Goal: Information Seeking & Learning: Compare options

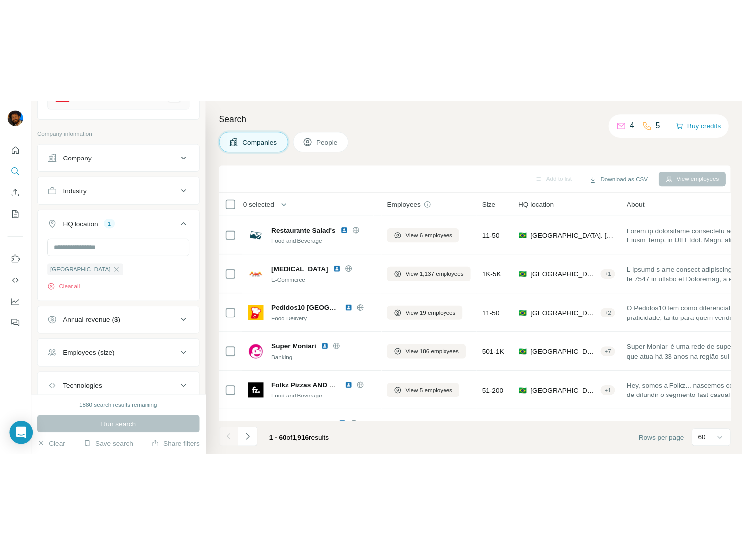
scroll to position [24, 0]
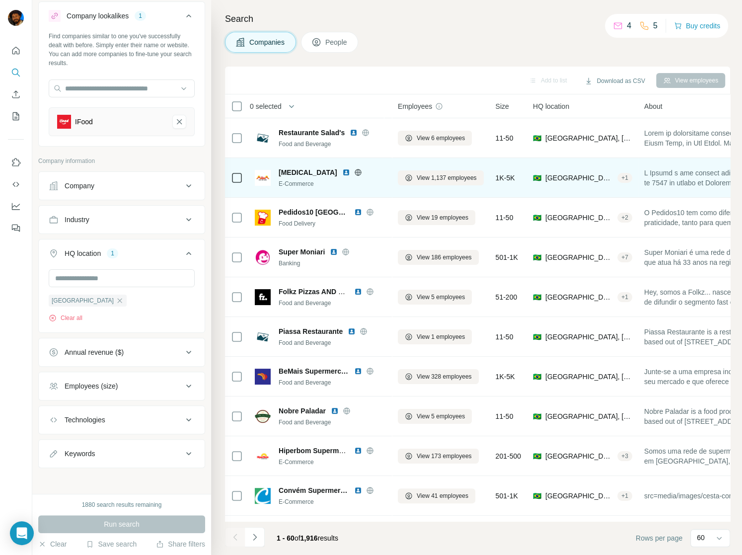
click at [354, 172] on icon at bounding box center [358, 172] width 8 height 8
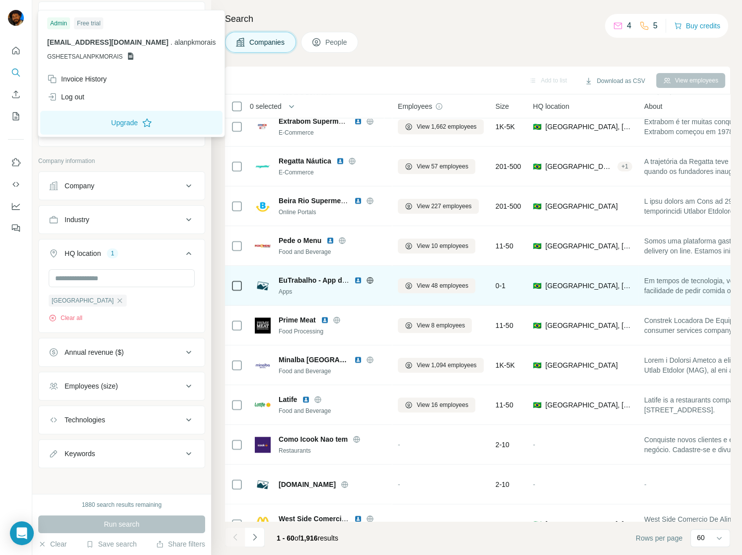
scroll to position [828, 0]
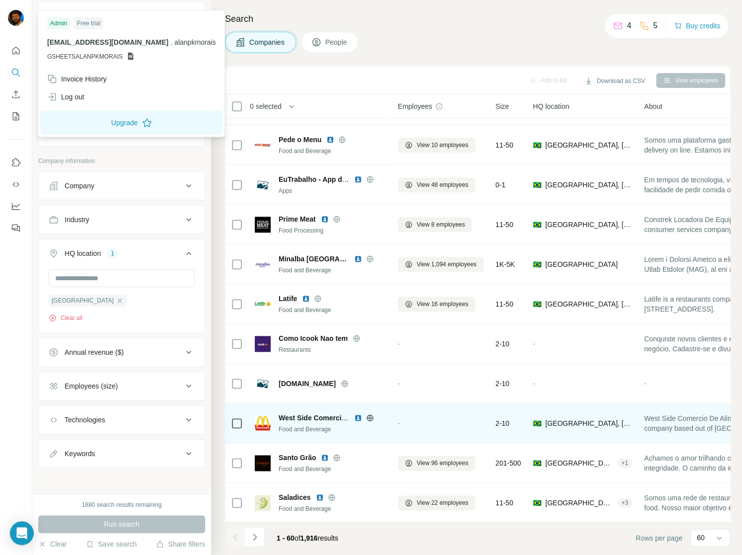
click at [371, 362] on icon at bounding box center [370, 418] width 8 height 8
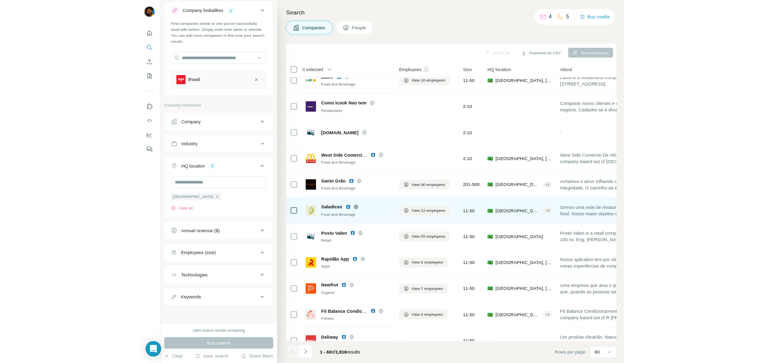
scroll to position [1017, 0]
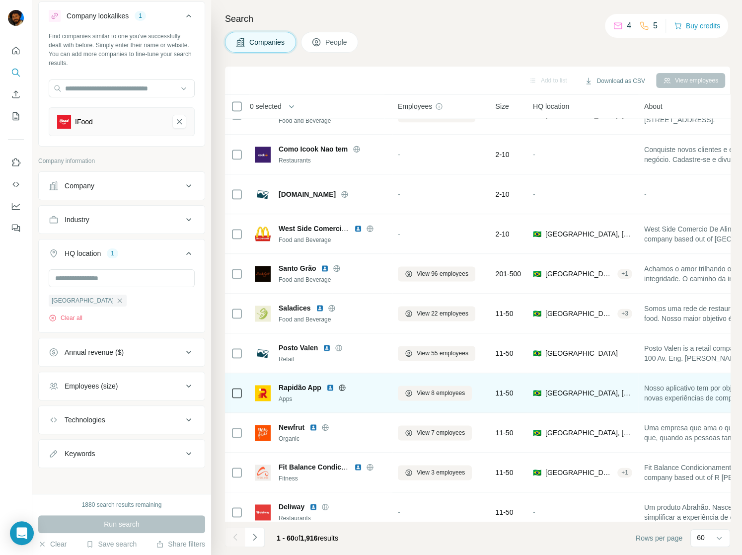
click at [342, 362] on icon at bounding box center [342, 387] width 6 height 0
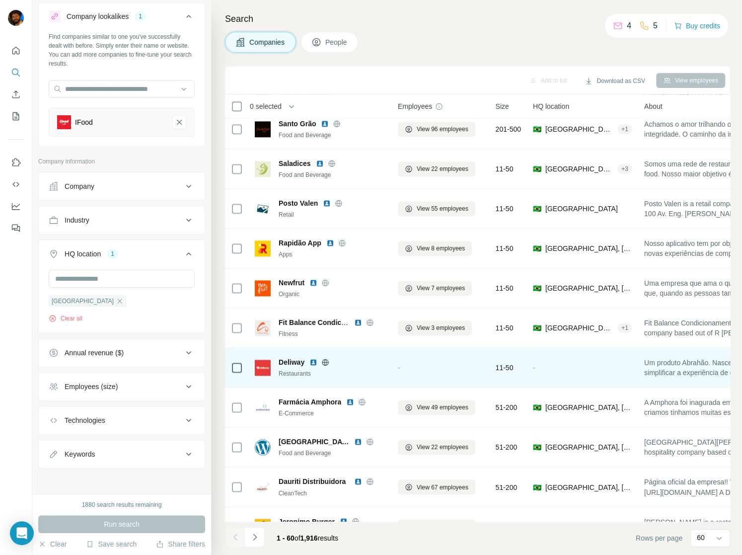
scroll to position [1168, 0]
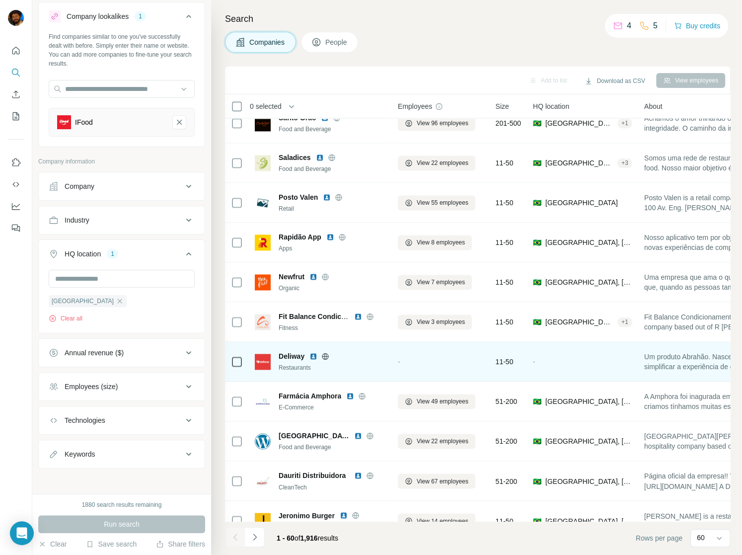
click at [326, 356] on icon at bounding box center [325, 356] width 6 height 0
click at [314, 355] on img at bounding box center [314, 356] width 8 height 8
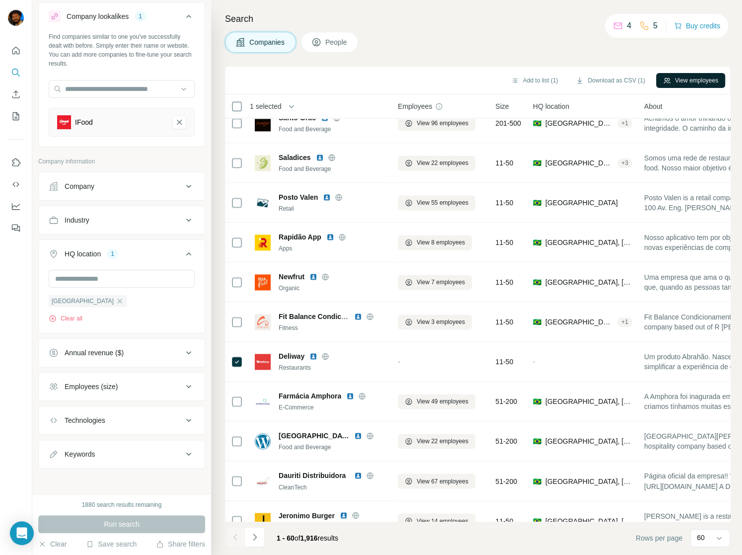
click at [682, 77] on button "View employees" at bounding box center [690, 80] width 69 height 15
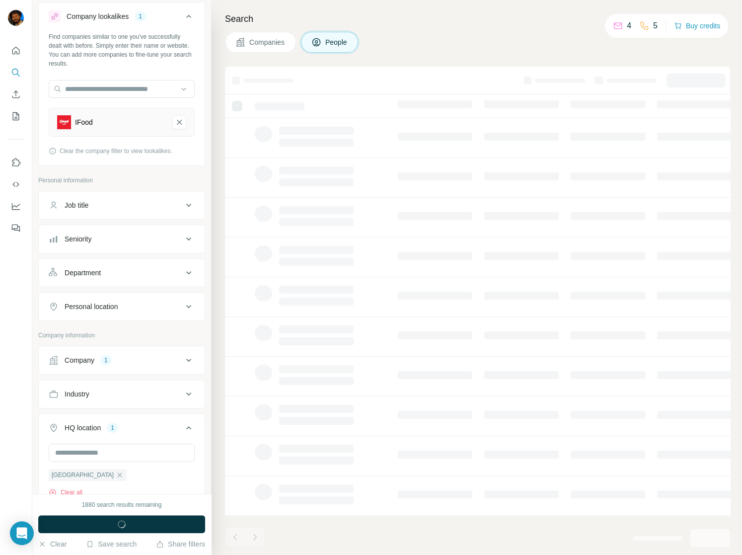
scroll to position [0, 0]
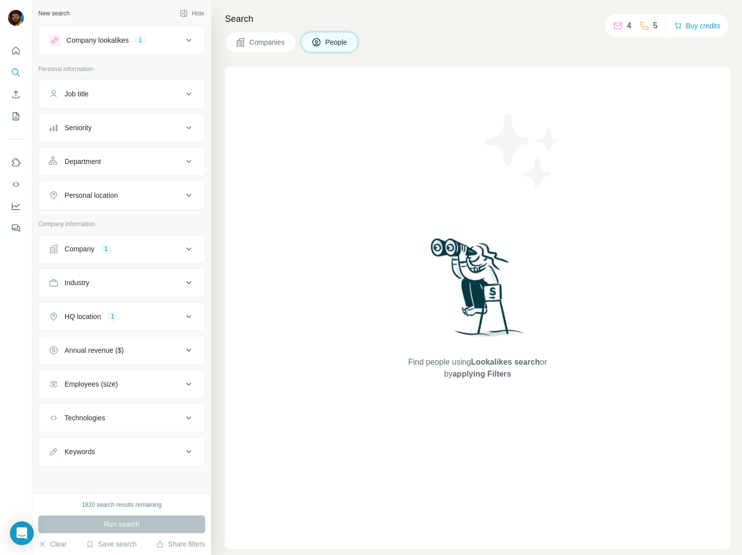
click at [270, 45] on span "Companies" at bounding box center [267, 42] width 36 height 10
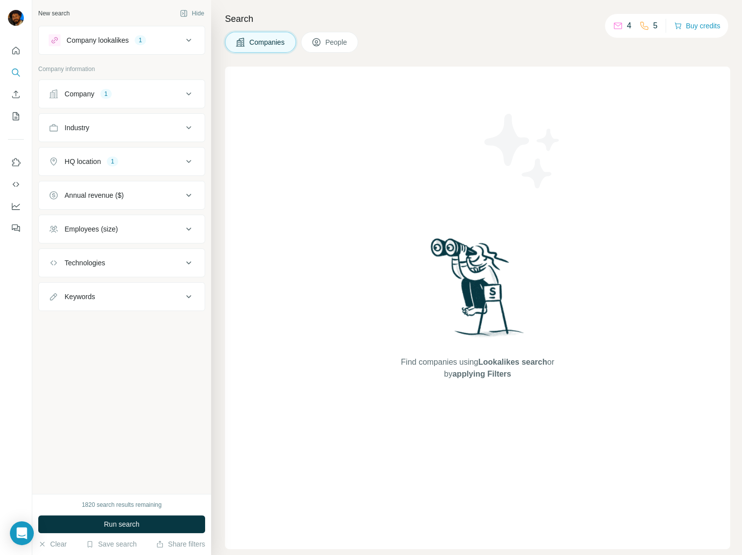
click at [338, 35] on button "People" at bounding box center [330, 42] width 58 height 21
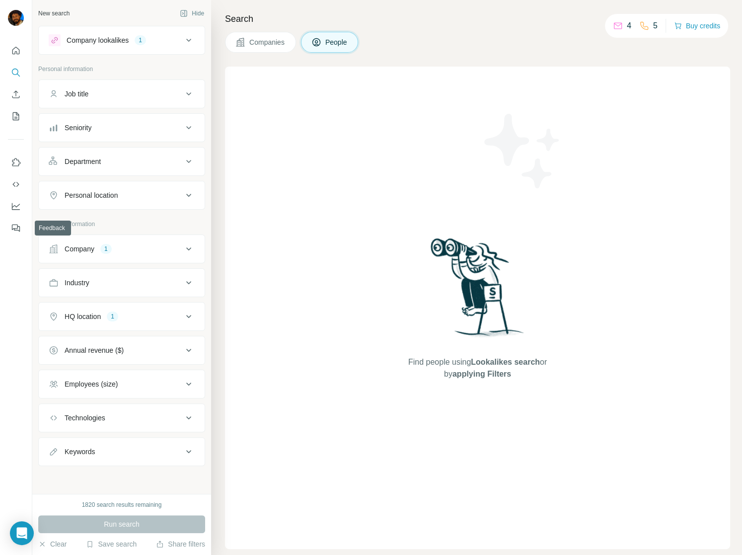
drag, startPoint x: 144, startPoint y: 254, endPoint x: 168, endPoint y: 269, distance: 29.0
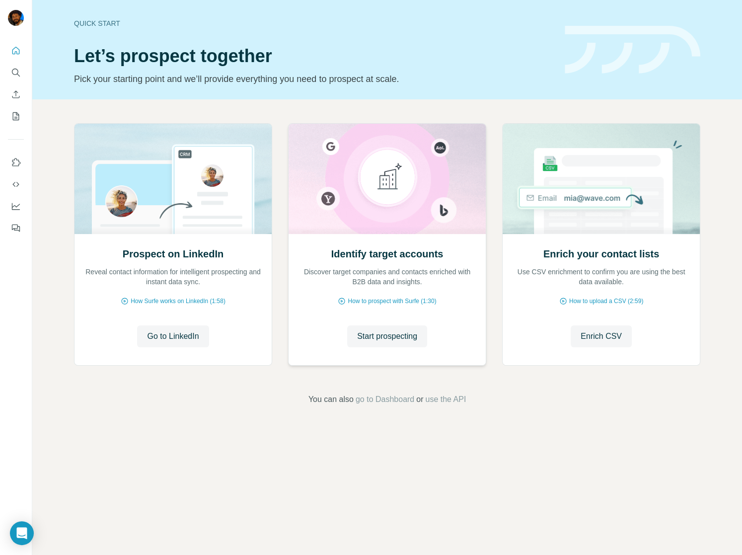
drag, startPoint x: 423, startPoint y: 203, endPoint x: 410, endPoint y: 210, distance: 14.0
click at [16, 76] on icon "Search" at bounding box center [16, 73] width 10 height 10
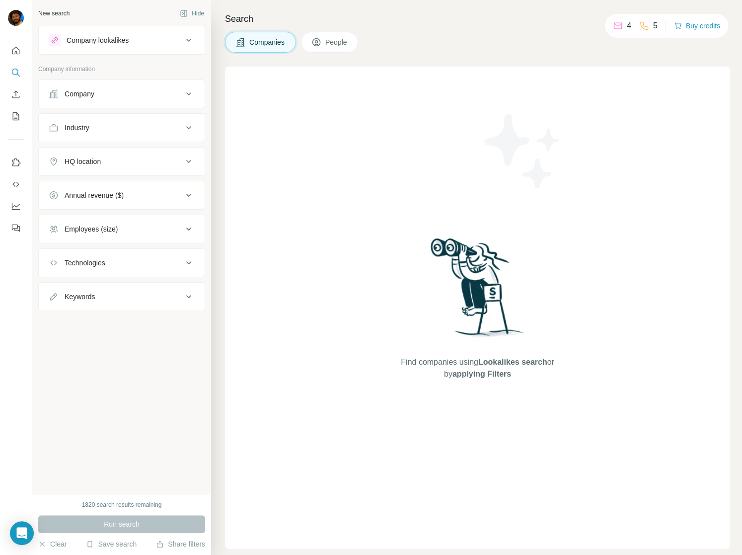
click at [165, 96] on div "Company" at bounding box center [116, 94] width 134 height 10
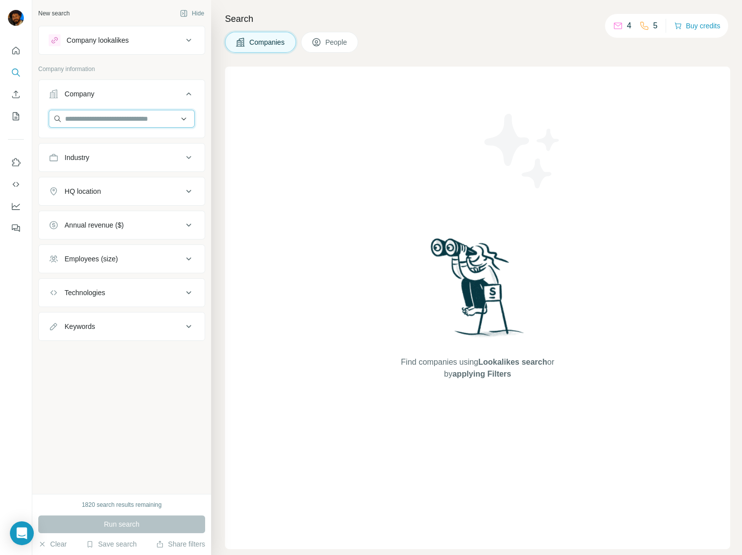
click at [160, 113] on input "text" at bounding box center [122, 119] width 146 height 18
paste input "**********"
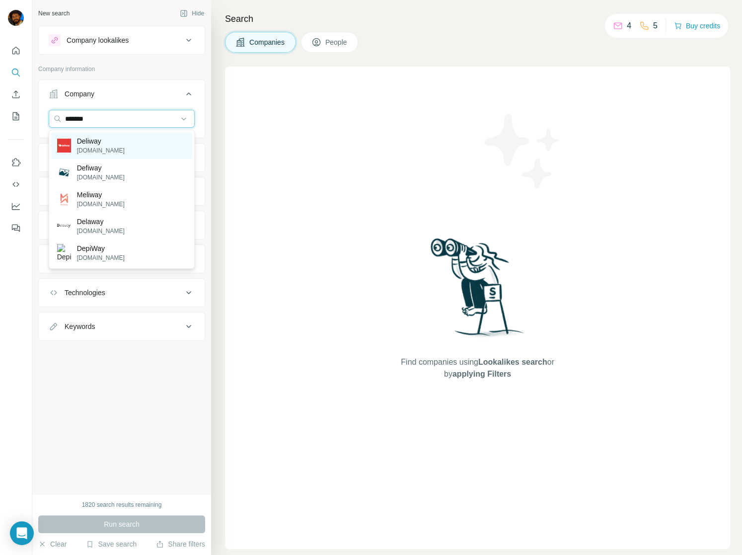
type input "*******"
click at [90, 140] on p "Deliway" at bounding box center [101, 141] width 48 height 10
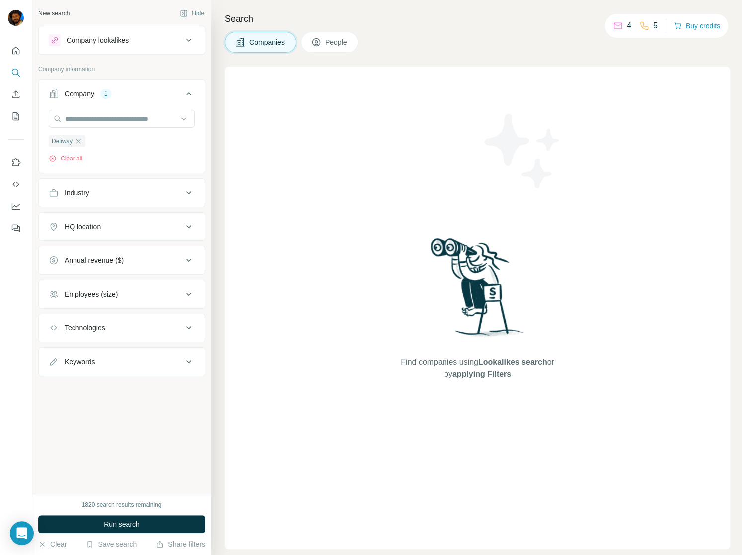
click at [121, 38] on div "Company lookalikes" at bounding box center [98, 40] width 62 height 10
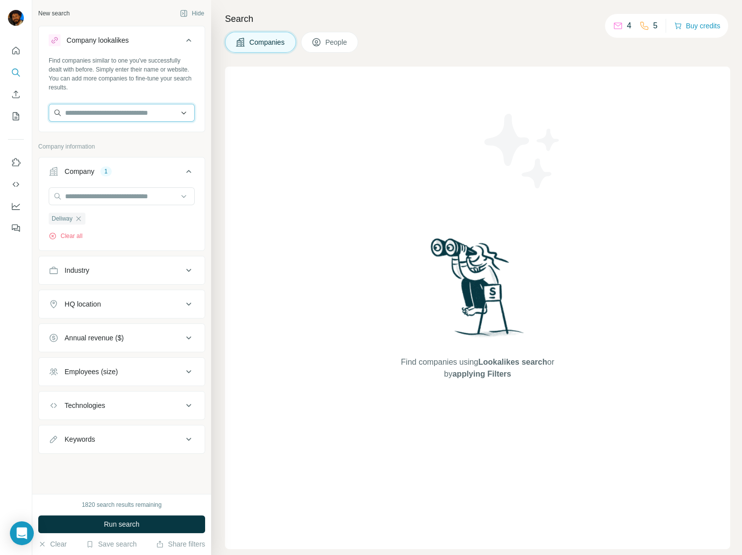
click at [93, 110] on input "text" at bounding box center [122, 113] width 146 height 18
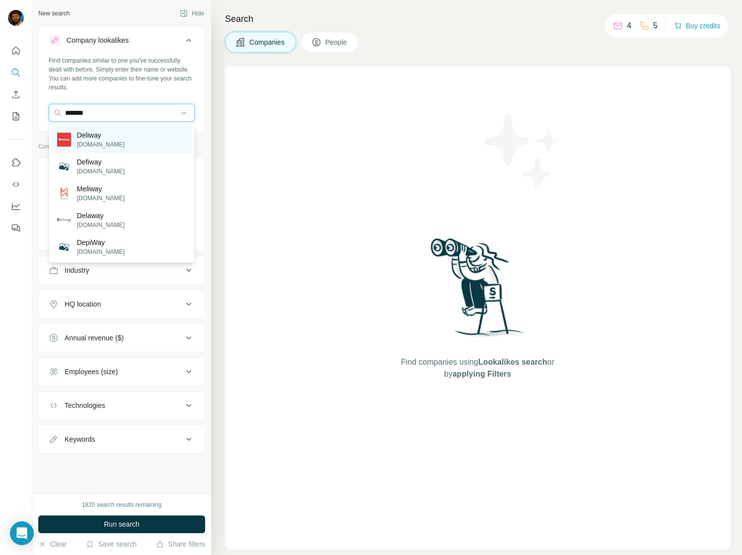
type input "*******"
click at [94, 148] on p "[DOMAIN_NAME]" at bounding box center [101, 144] width 48 height 9
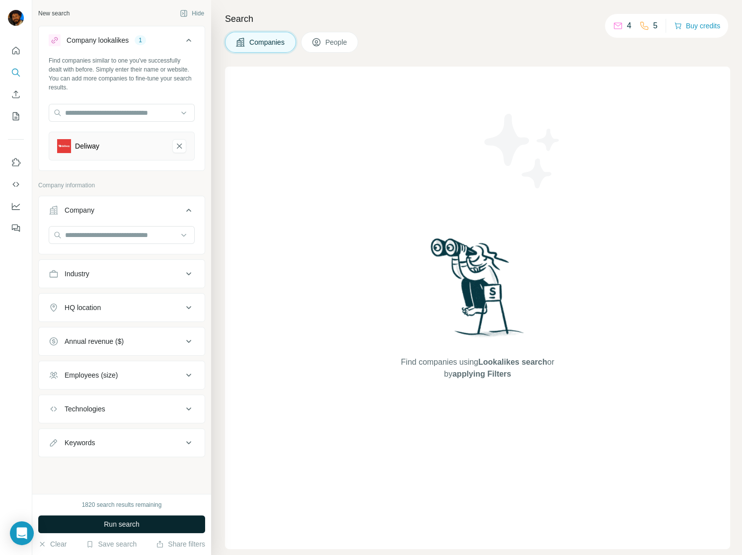
click at [132, 528] on span "Run search" at bounding box center [122, 524] width 36 height 10
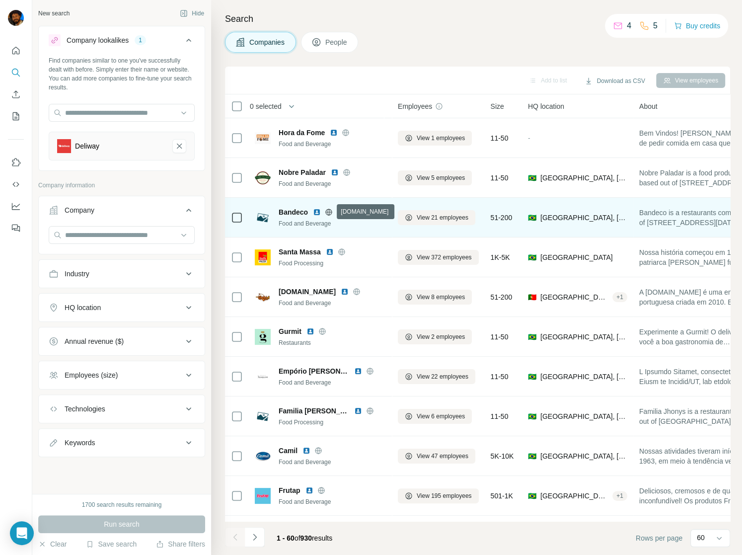
click at [326, 211] on icon at bounding box center [329, 212] width 6 height 6
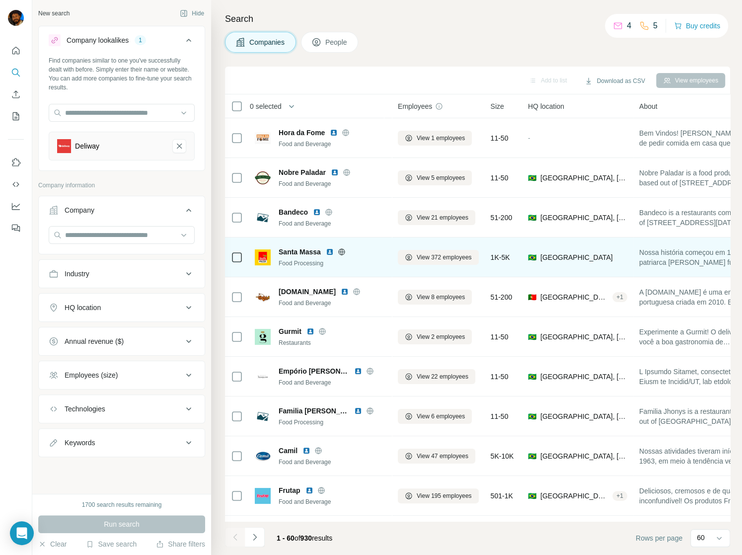
click at [342, 251] on icon at bounding box center [341, 251] width 6 height 0
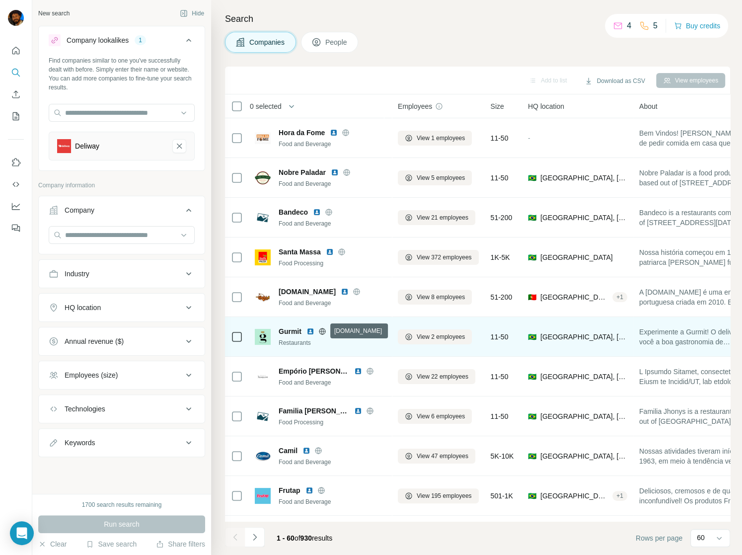
click at [323, 331] on icon at bounding box center [322, 331] width 2 height 6
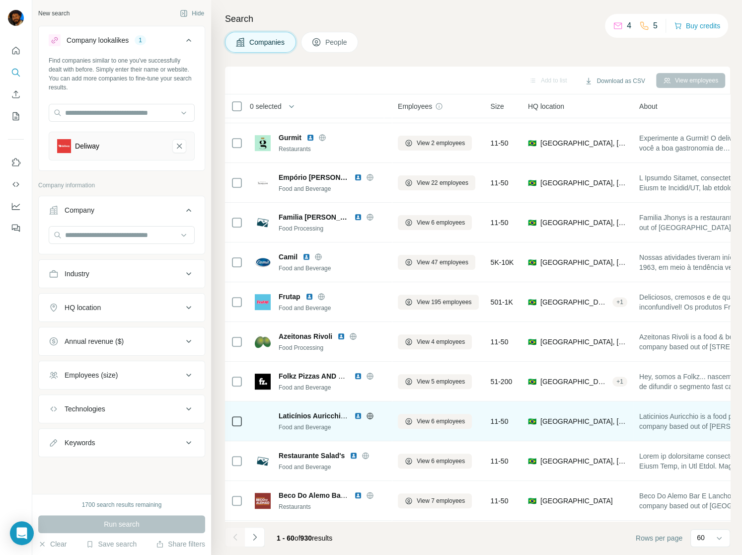
scroll to position [287, 0]
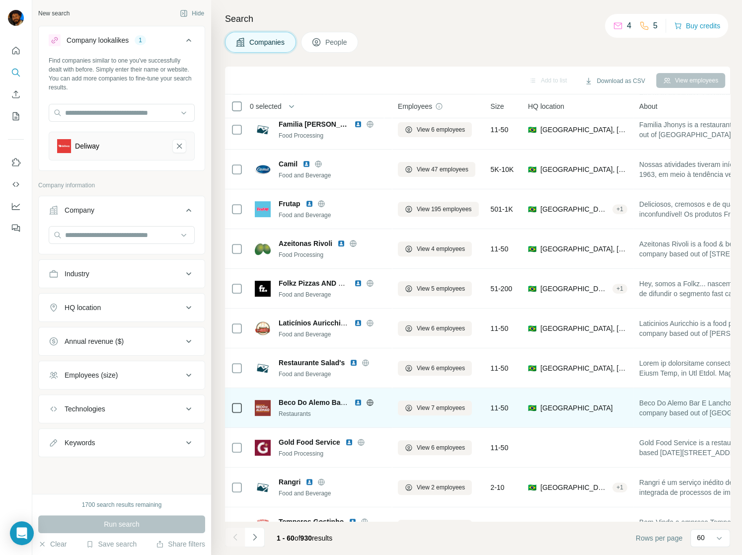
click at [370, 403] on icon at bounding box center [370, 402] width 8 height 8
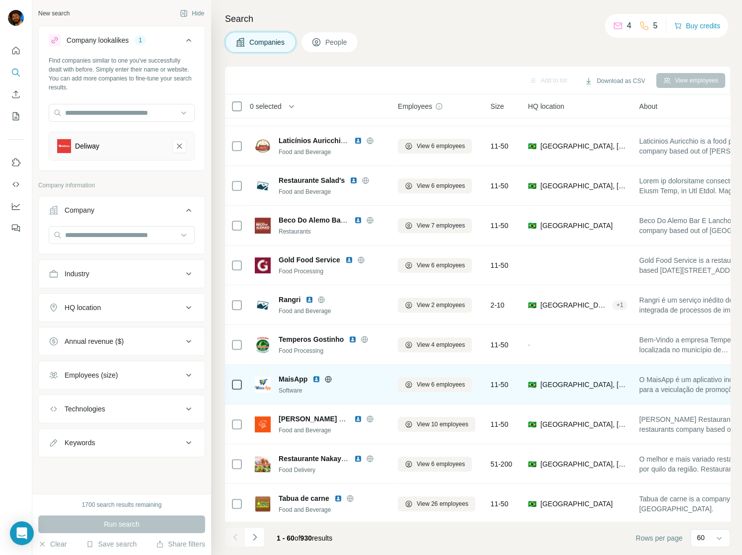
scroll to position [470, 0]
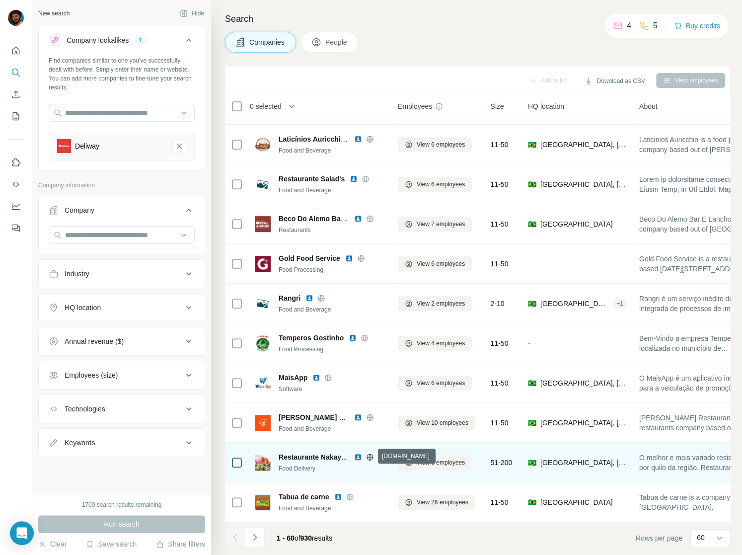
click at [371, 454] on icon at bounding box center [370, 457] width 6 height 6
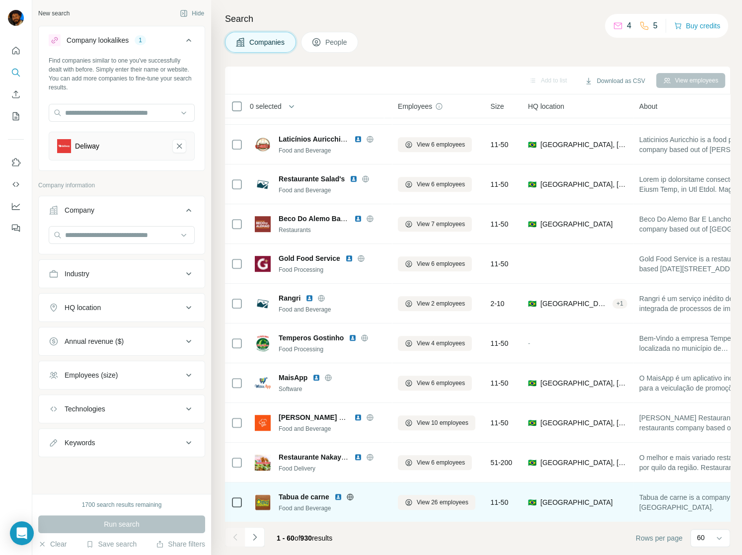
click at [349, 496] on icon at bounding box center [350, 496] width 6 height 0
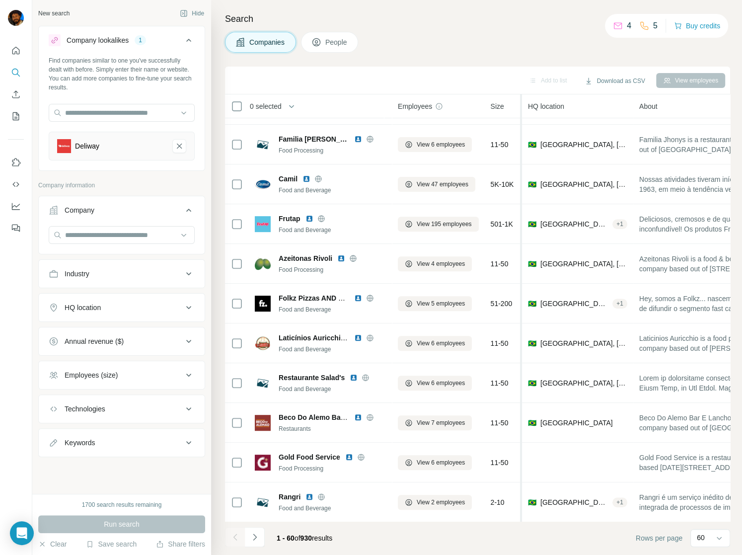
scroll to position [0, 0]
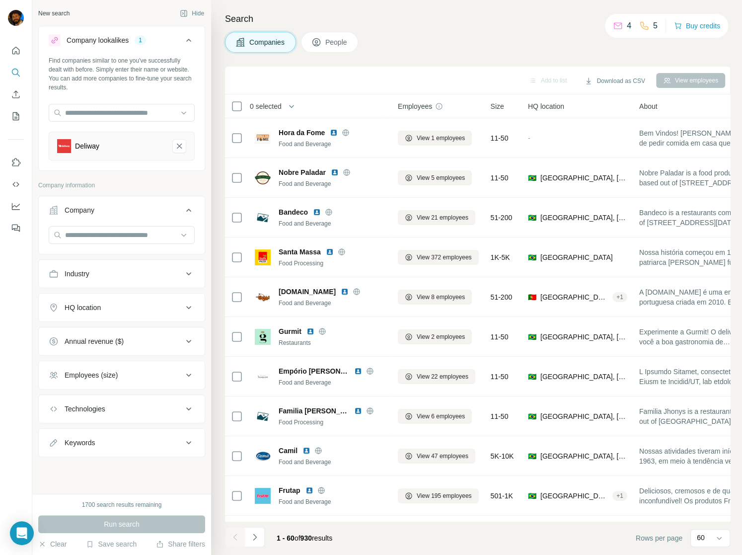
click at [188, 377] on icon at bounding box center [189, 375] width 12 height 12
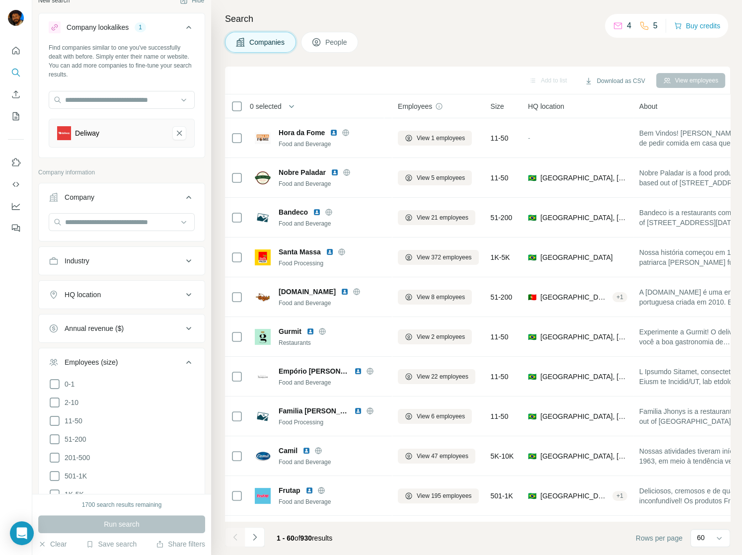
scroll to position [15, 0]
click at [52, 471] on icon at bounding box center [55, 474] width 12 height 12
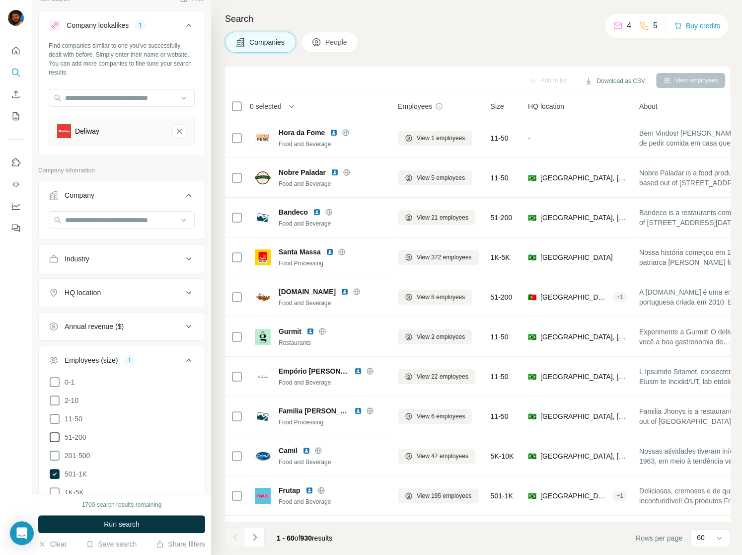
click at [53, 436] on icon at bounding box center [55, 437] width 12 height 12
click at [54, 457] on icon at bounding box center [55, 456] width 12 height 12
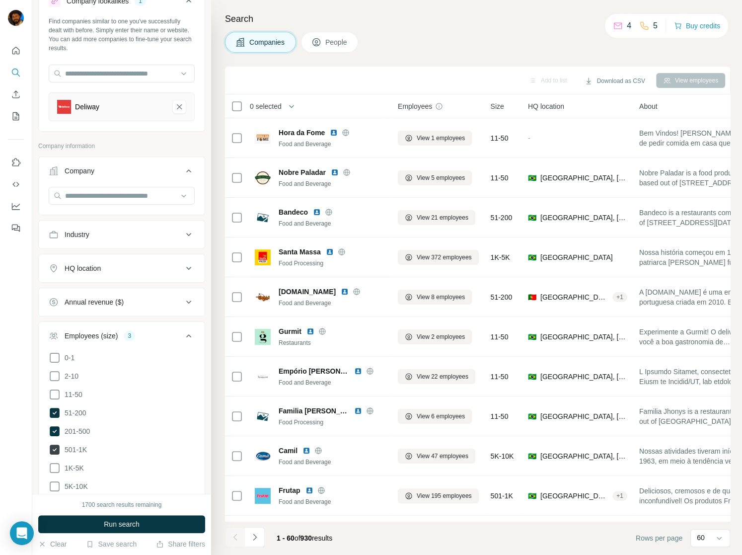
scroll to position [39, 0]
click at [51, 466] on icon at bounding box center [55, 468] width 12 height 12
click at [54, 488] on icon at bounding box center [55, 486] width 12 height 12
click at [138, 525] on span "Run search" at bounding box center [122, 524] width 36 height 10
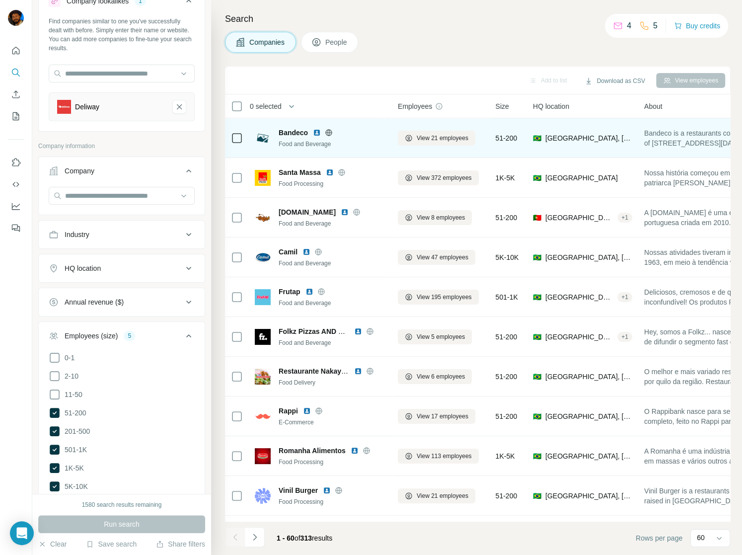
click at [329, 132] on icon at bounding box center [329, 132] width 2 height 6
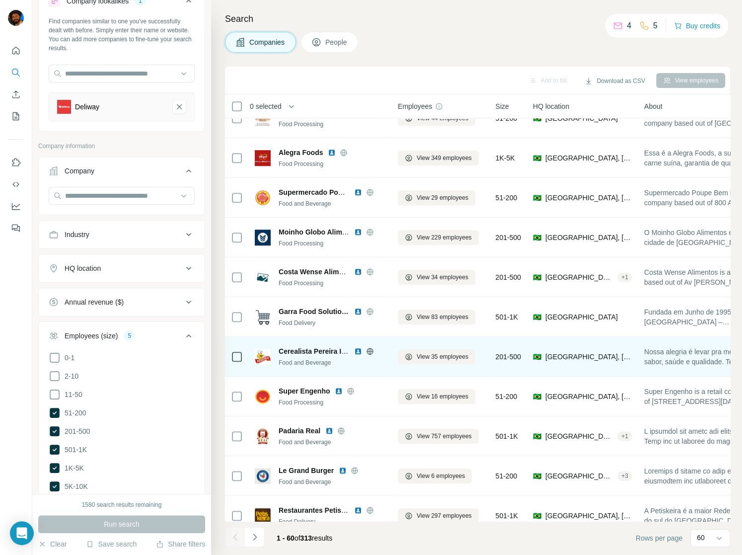
scroll to position [761, 0]
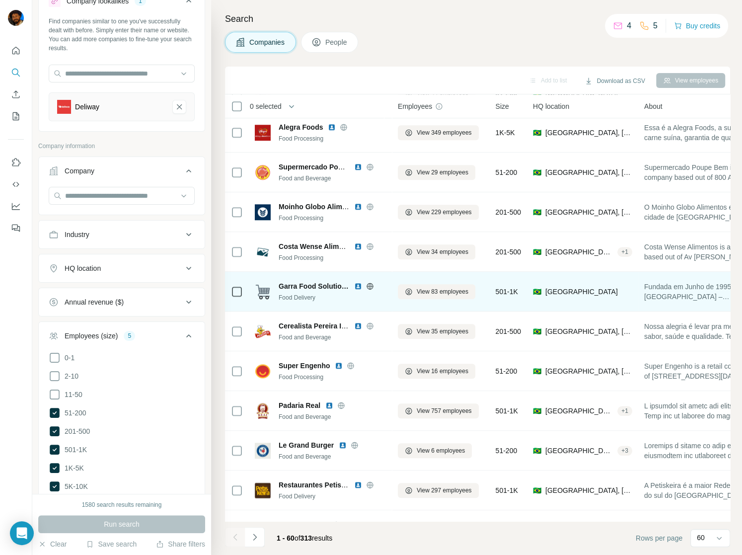
click at [371, 284] on icon at bounding box center [370, 286] width 8 height 8
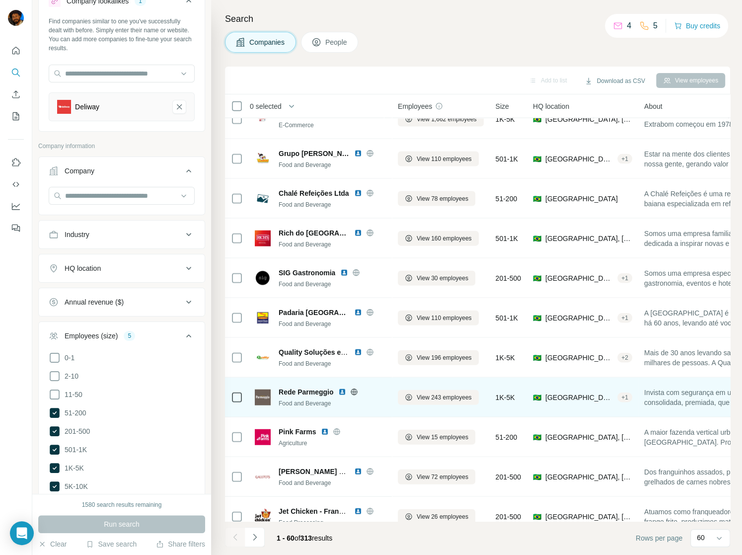
scroll to position [1820, 0]
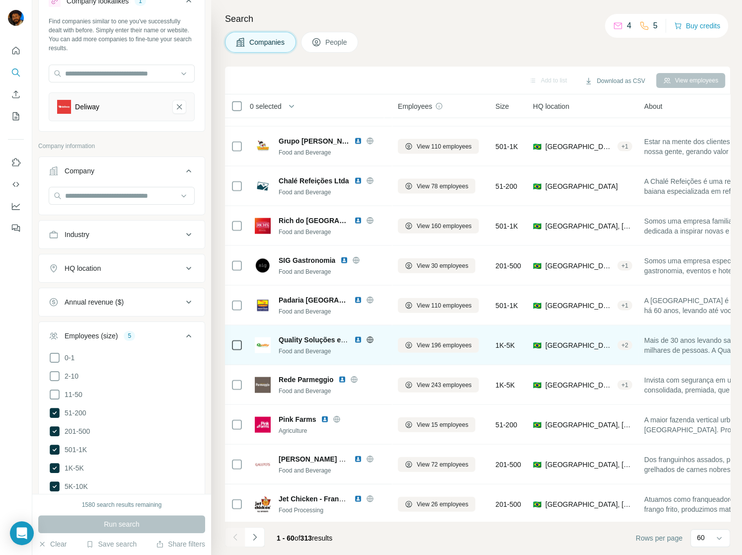
click at [371, 338] on icon at bounding box center [370, 339] width 2 height 6
